Goal: Information Seeking & Learning: Learn about a topic

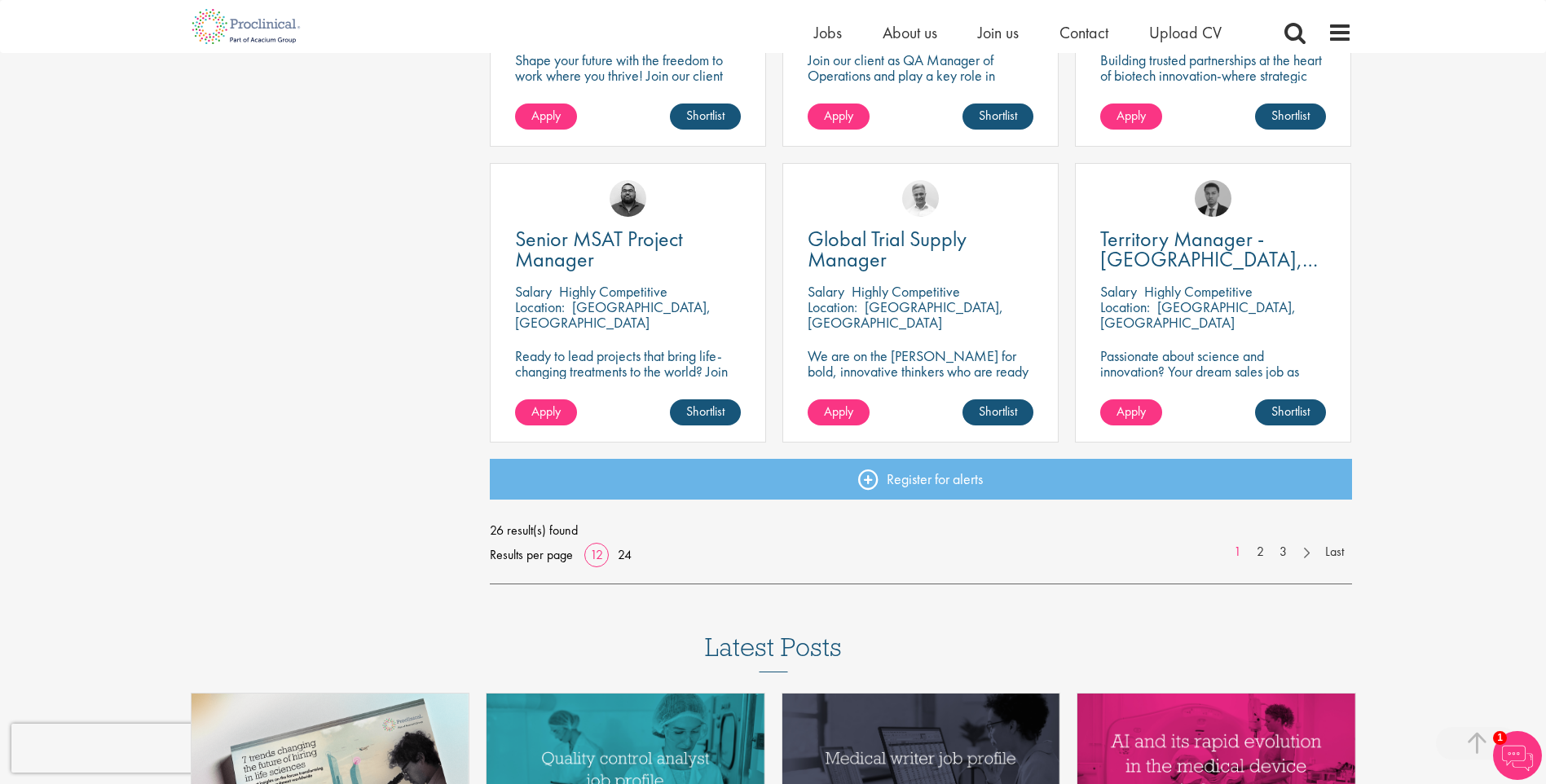
scroll to position [1093, 0]
click at [1258, 555] on link "2" at bounding box center [1261, 551] width 24 height 18
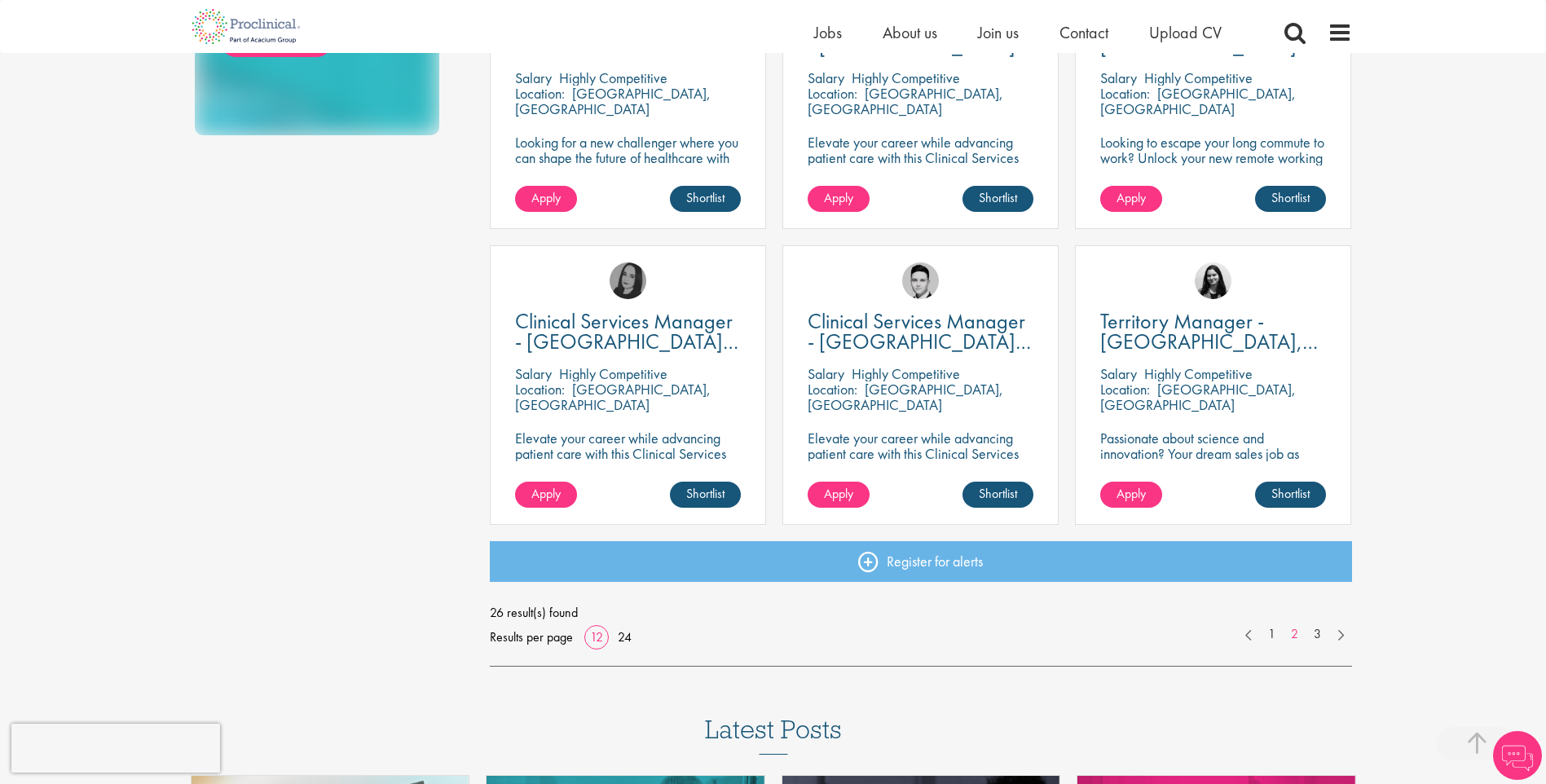
scroll to position [1011, 0]
click at [1317, 634] on link "3" at bounding box center [1318, 633] width 24 height 18
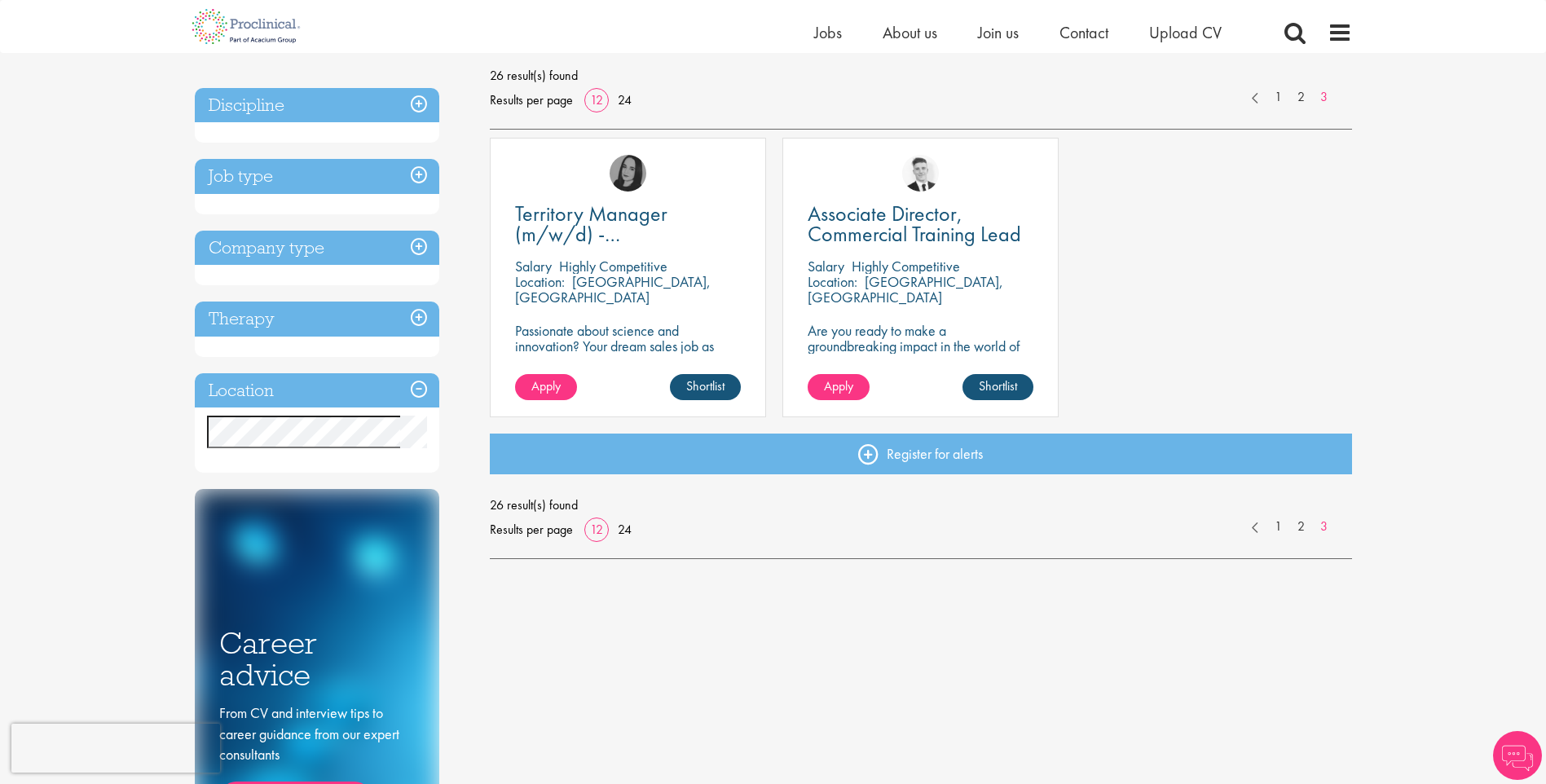
scroll to position [228, 0]
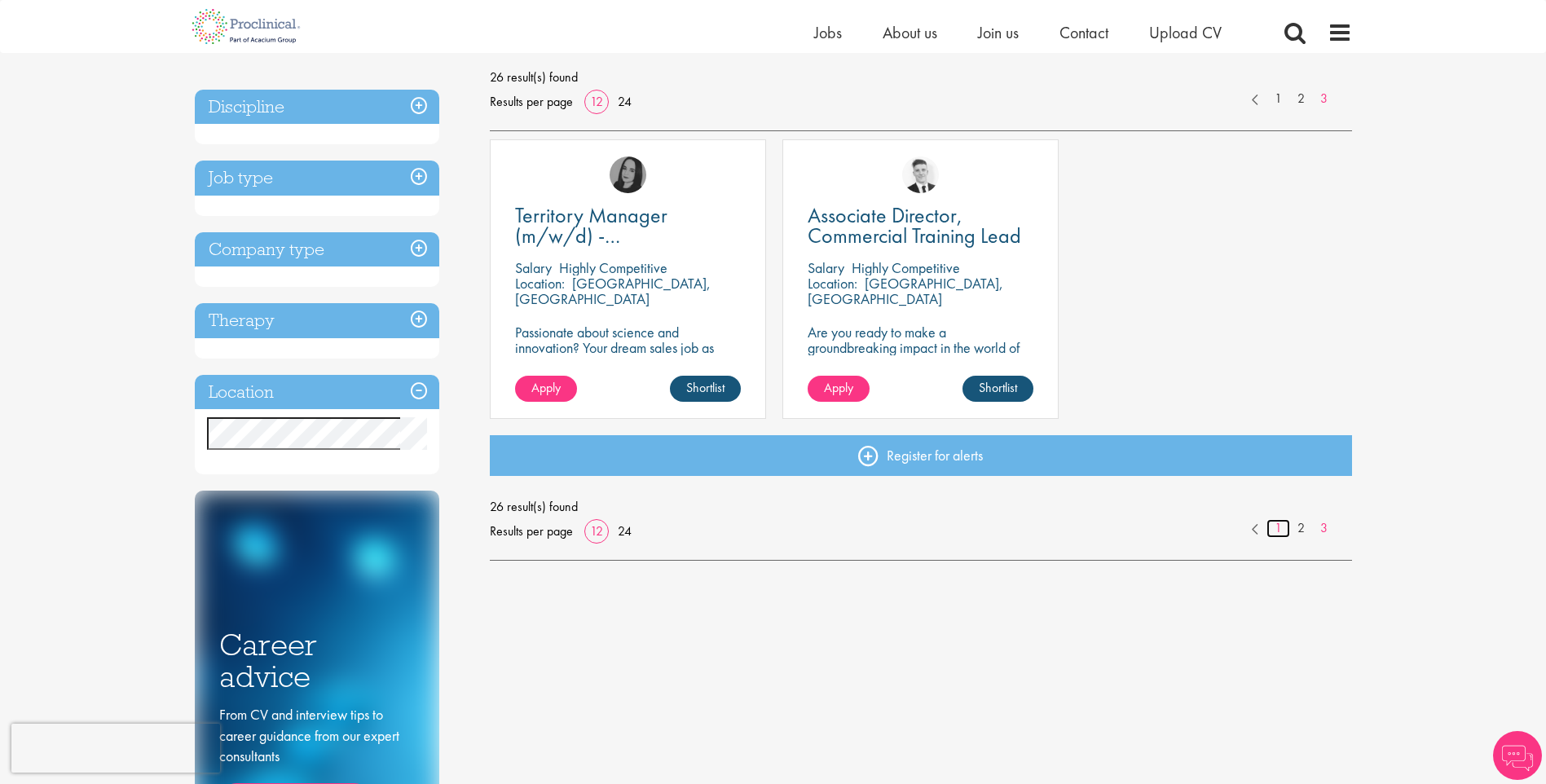
click at [1279, 526] on link "1" at bounding box center [1279, 529] width 24 height 18
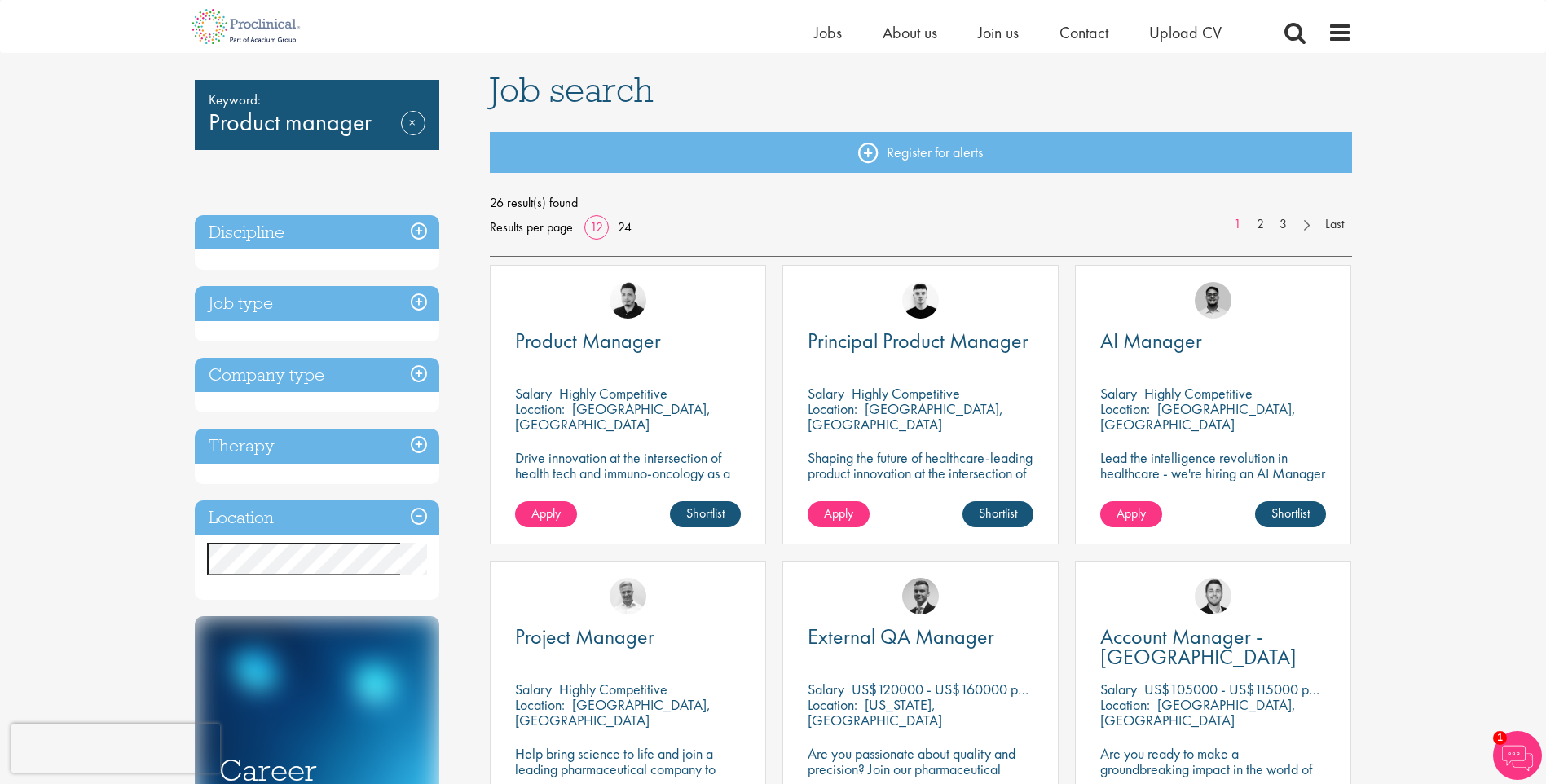
scroll to position [104, 0]
click at [655, 368] on div "Product Manager" at bounding box center [628, 351] width 226 height 43
